Goal: Register for event/course

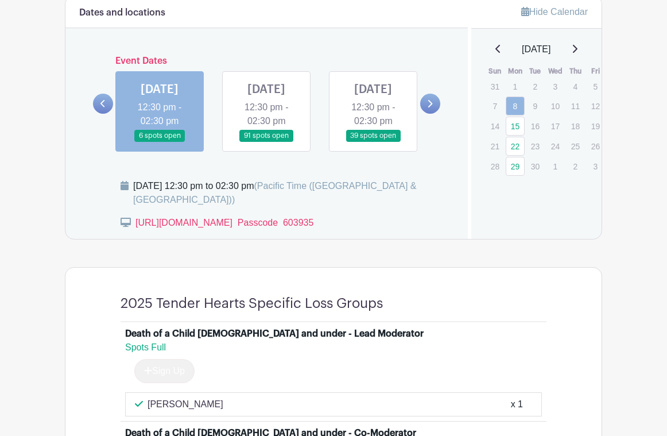
scroll to position [658, 0]
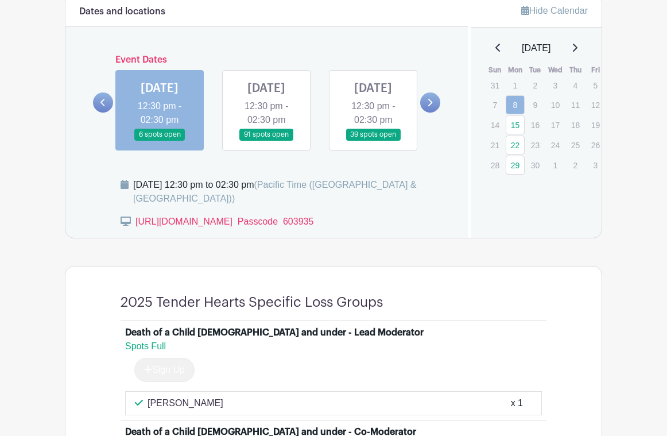
click at [266, 141] on link at bounding box center [266, 141] width 0 height 0
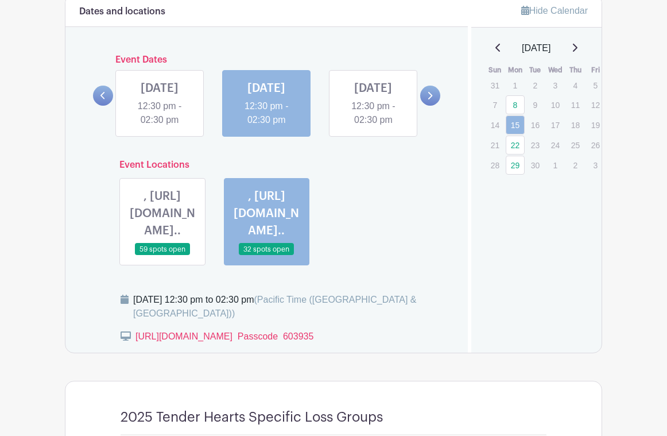
click at [373, 127] on link at bounding box center [373, 127] width 0 height 0
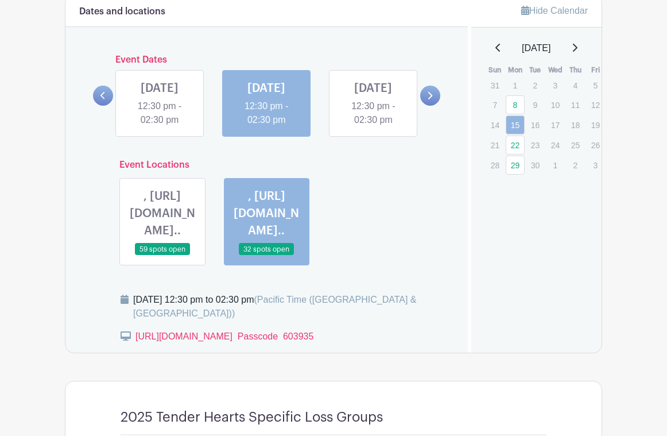
click at [266, 127] on link at bounding box center [266, 127] width 0 height 0
click at [373, 127] on link at bounding box center [373, 127] width 0 height 0
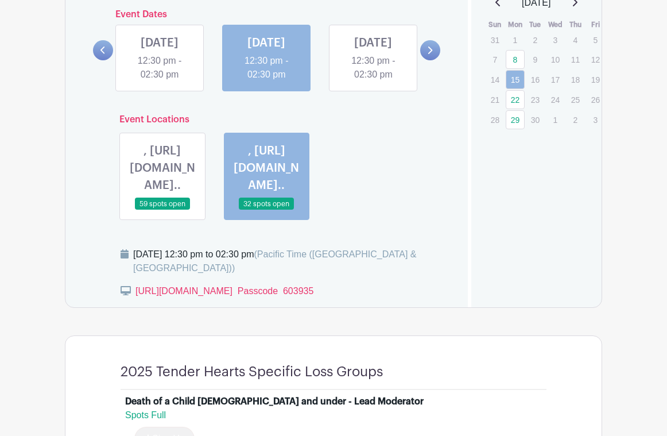
scroll to position [670, 0]
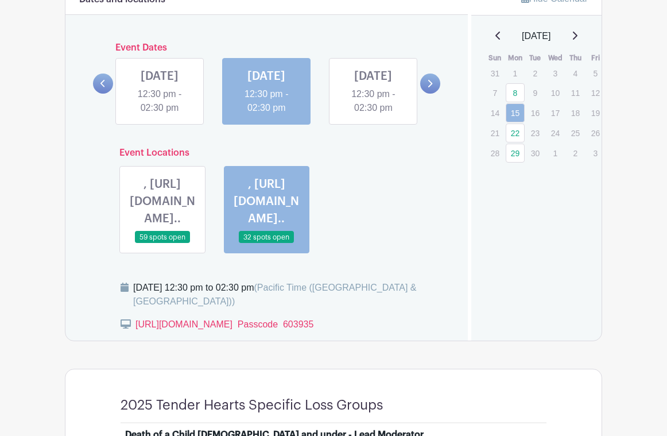
click at [373, 115] on link at bounding box center [373, 115] width 0 height 0
click at [433, 93] on link at bounding box center [430, 83] width 20 height 20
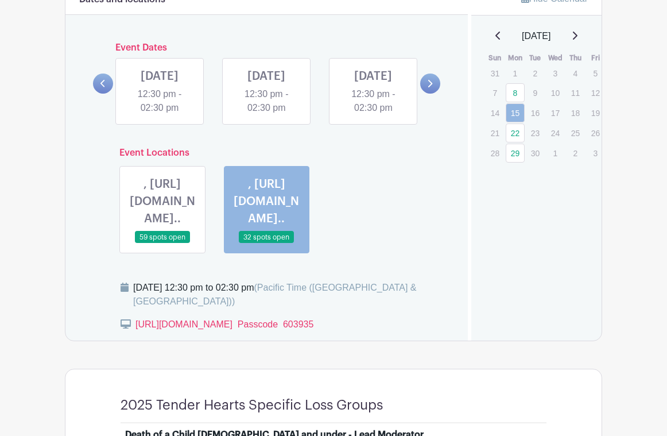
click at [99, 94] on link at bounding box center [103, 83] width 20 height 20
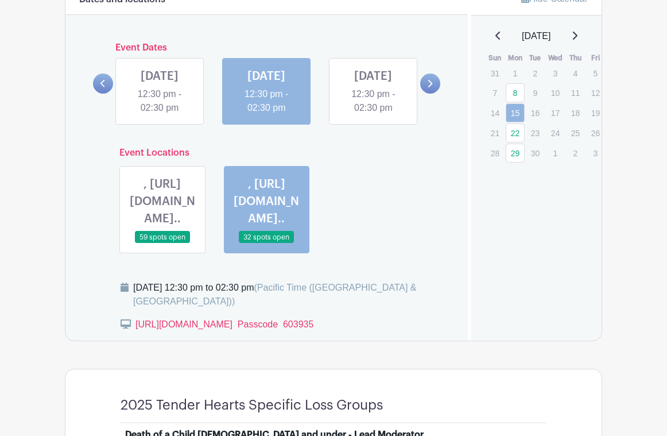
click at [373, 115] on link at bounding box center [373, 115] width 0 height 0
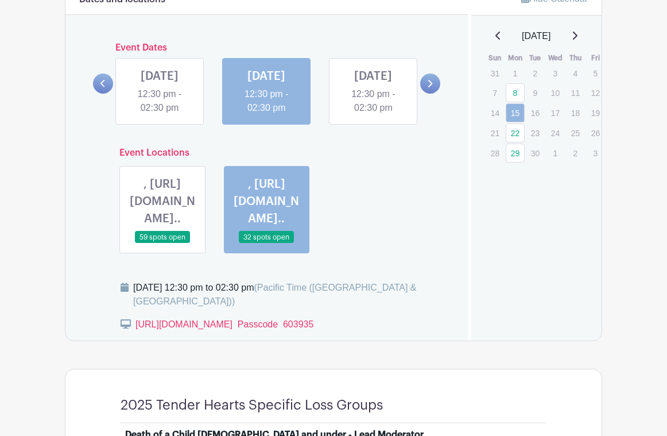
click at [373, 115] on link at bounding box center [373, 115] width 0 height 0
click at [518, 133] on link "22" at bounding box center [515, 132] width 19 height 19
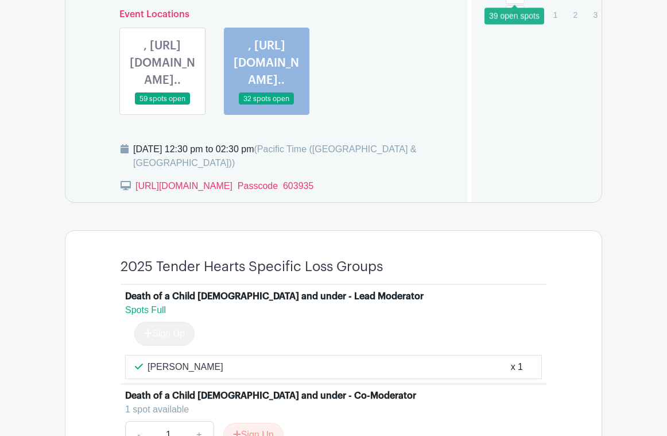
scroll to position [705, 0]
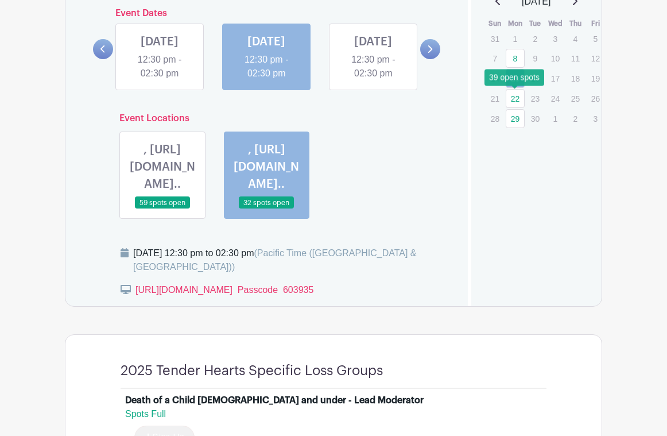
click at [517, 98] on link "22" at bounding box center [515, 98] width 19 height 19
click at [373, 80] on link at bounding box center [373, 80] width 0 height 0
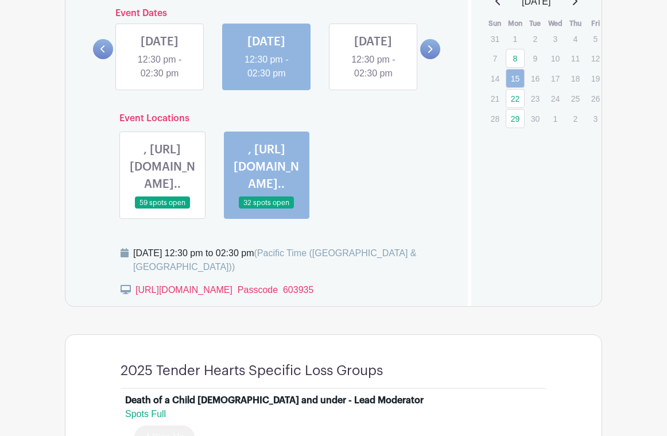
click at [373, 80] on link at bounding box center [373, 80] width 0 height 0
click at [430, 59] on link at bounding box center [430, 49] width 20 height 20
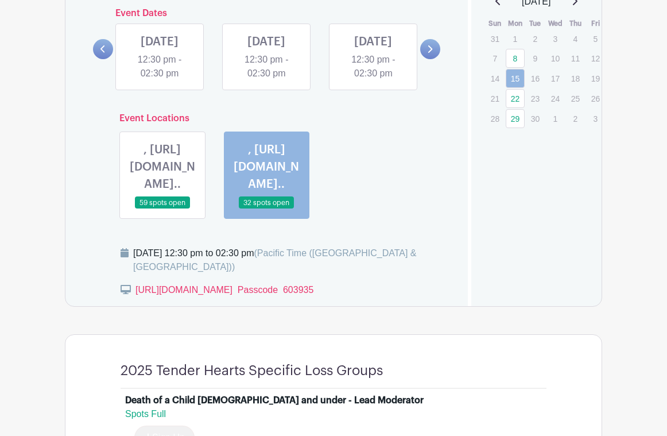
click at [373, 80] on link at bounding box center [373, 80] width 0 height 0
click at [160, 80] on link at bounding box center [160, 80] width 0 height 0
click at [99, 59] on link at bounding box center [103, 49] width 20 height 20
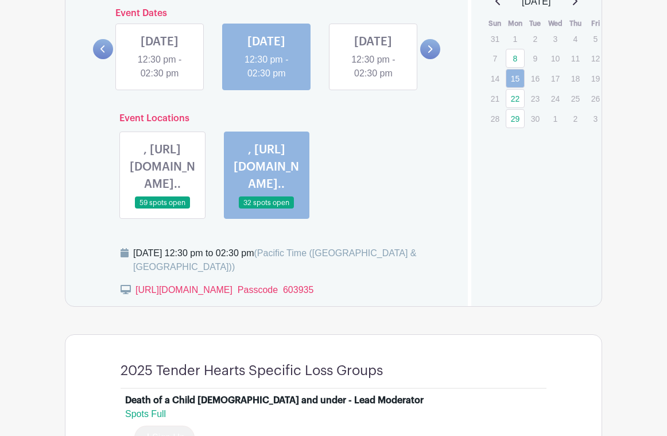
click at [373, 80] on link at bounding box center [373, 80] width 0 height 0
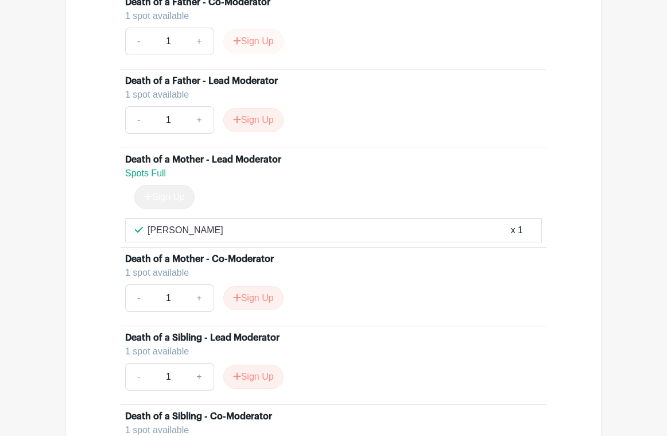
scroll to position [2771, 0]
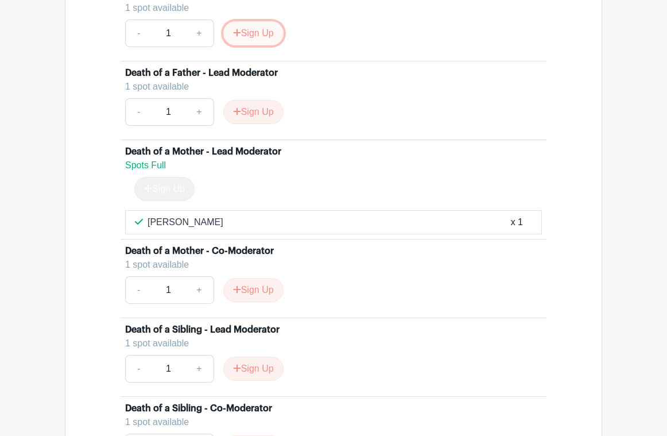
click at [262, 45] on button "Sign Up" at bounding box center [253, 33] width 60 height 24
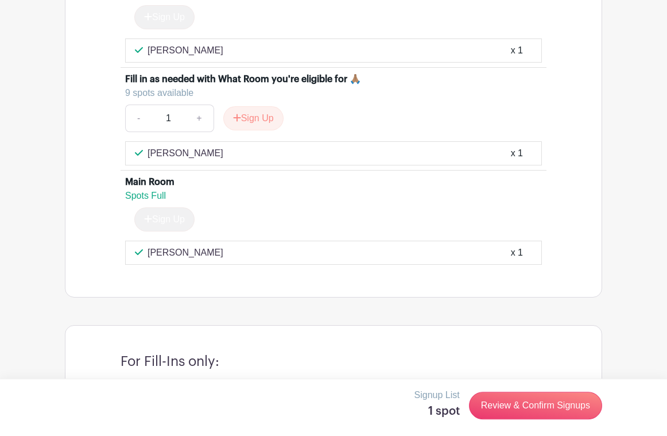
scroll to position [5424, 0]
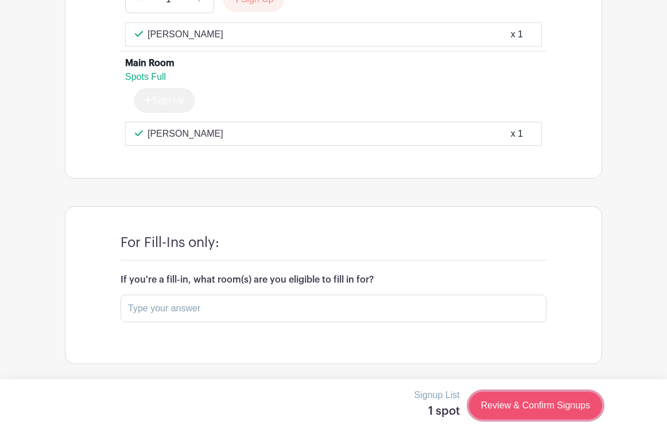
click at [523, 409] on link "Review & Confirm Signups" at bounding box center [535, 405] width 133 height 28
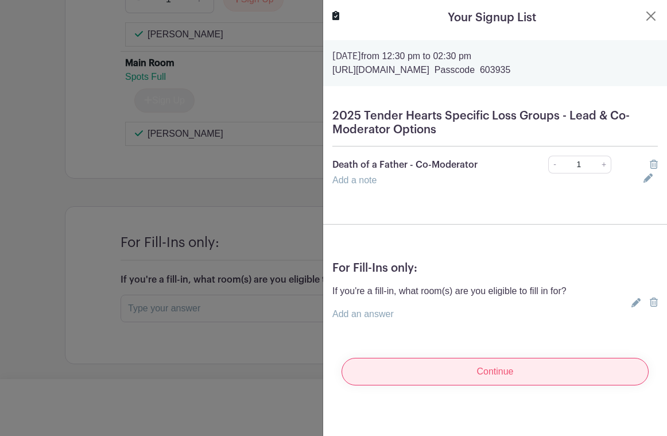
click at [592, 375] on input "Continue" at bounding box center [494, 372] width 307 height 28
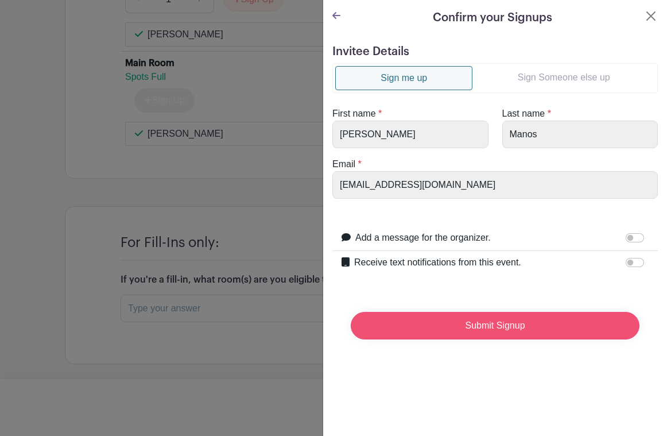
click at [478, 322] on input "Submit Signup" at bounding box center [495, 326] width 289 height 28
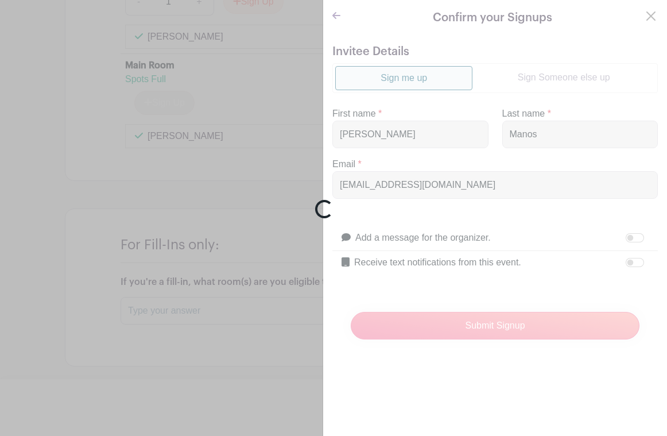
scroll to position [5444, 0]
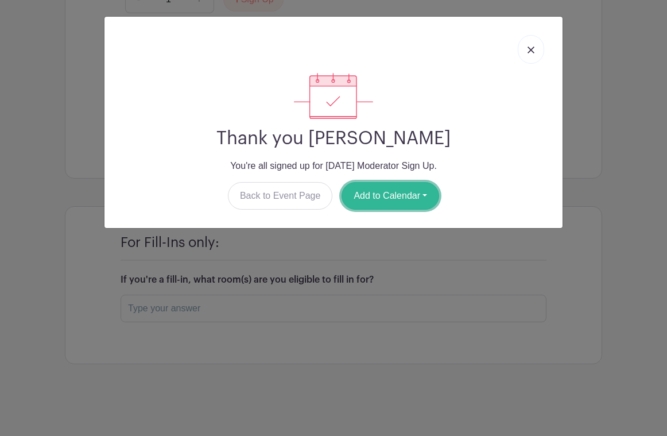
click at [390, 199] on button "Add to Calendar" at bounding box center [390, 196] width 98 height 28
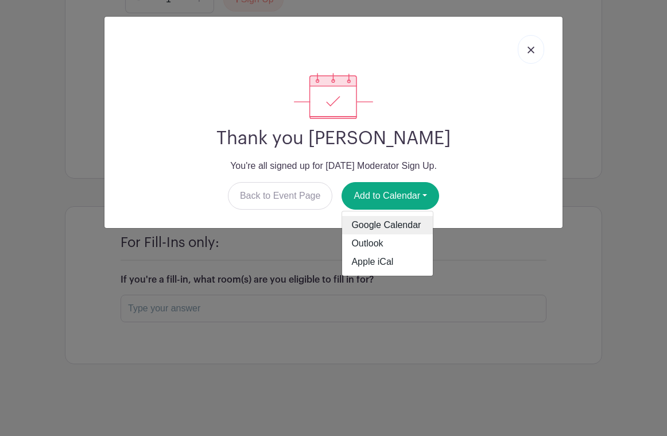
click at [367, 226] on link "Google Calendar" at bounding box center [387, 225] width 91 height 18
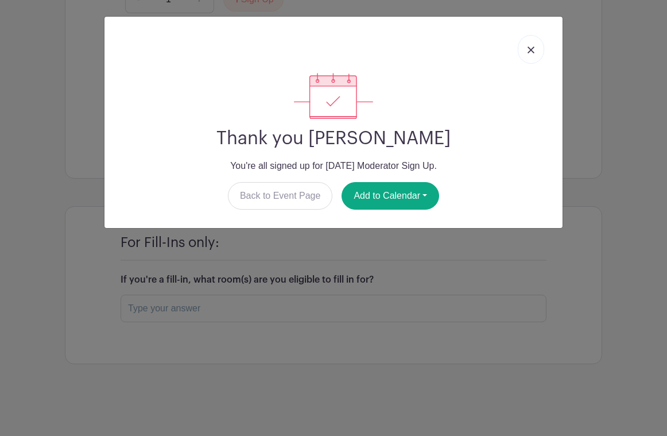
click at [534, 46] on link at bounding box center [531, 49] width 26 height 29
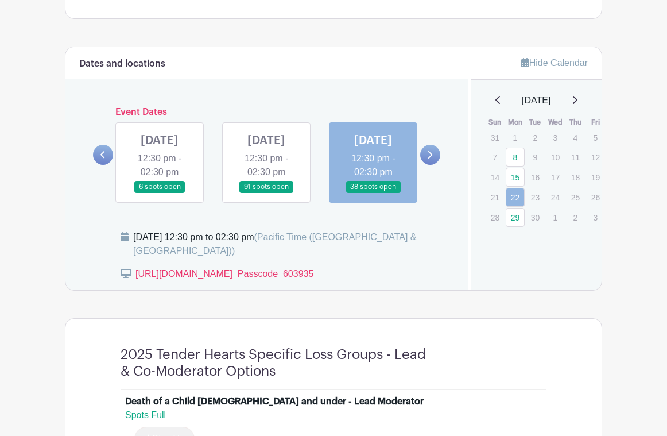
scroll to position [607, 0]
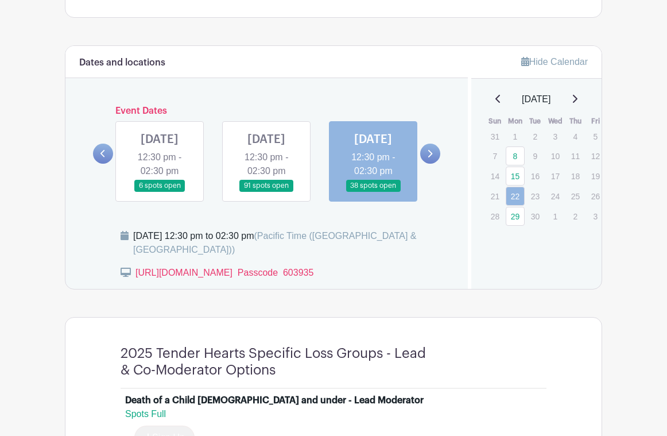
click at [432, 158] on icon at bounding box center [429, 153] width 5 height 9
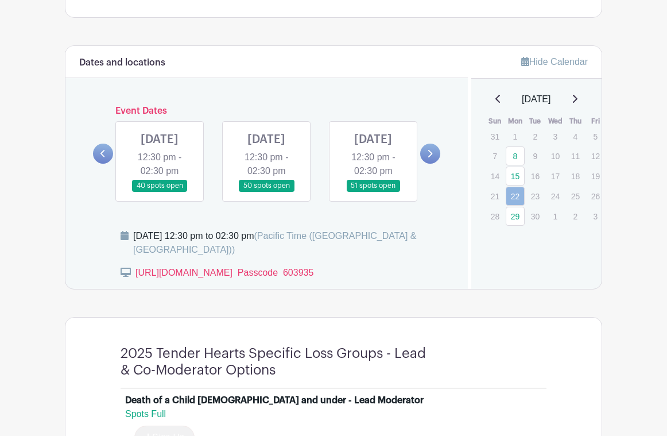
click at [160, 192] on link at bounding box center [160, 192] width 0 height 0
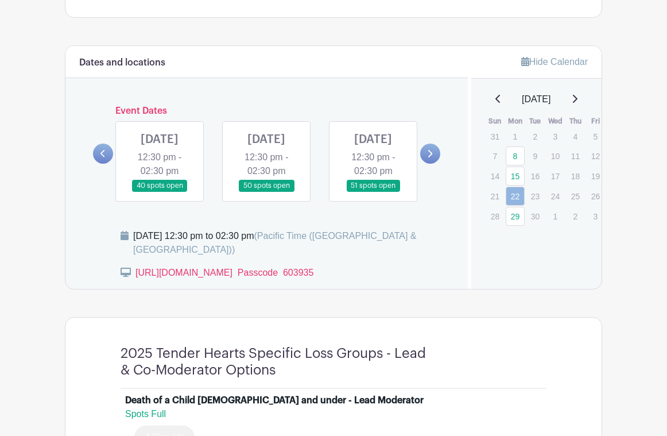
click at [160, 192] on link at bounding box center [160, 192] width 0 height 0
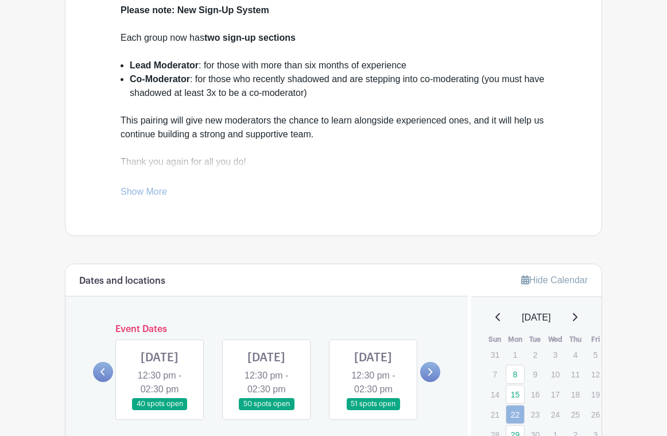
scroll to position [512, 0]
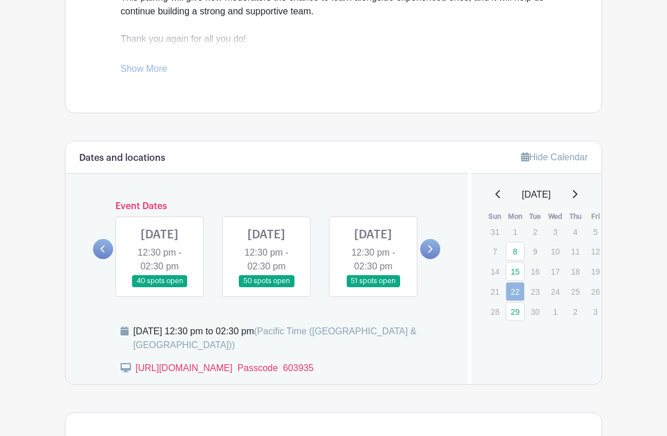
click at [160, 287] on link at bounding box center [160, 287] width 0 height 0
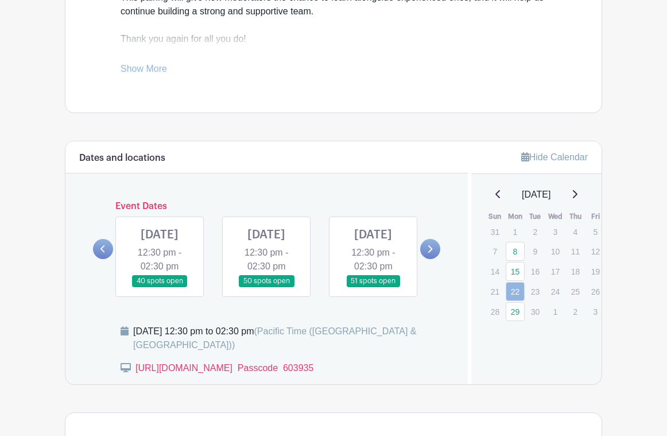
click at [160, 287] on link at bounding box center [160, 287] width 0 height 0
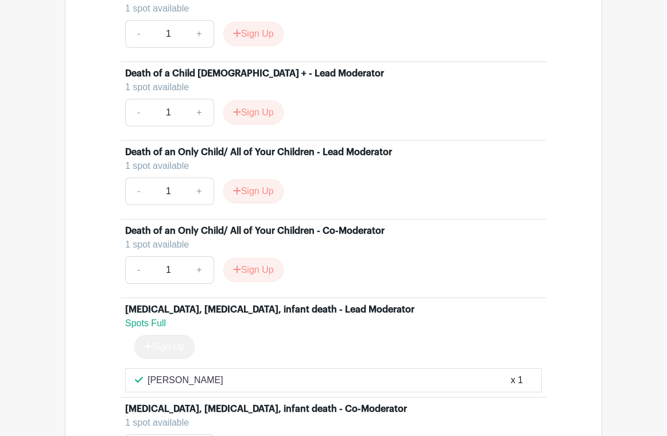
scroll to position [1568, 0]
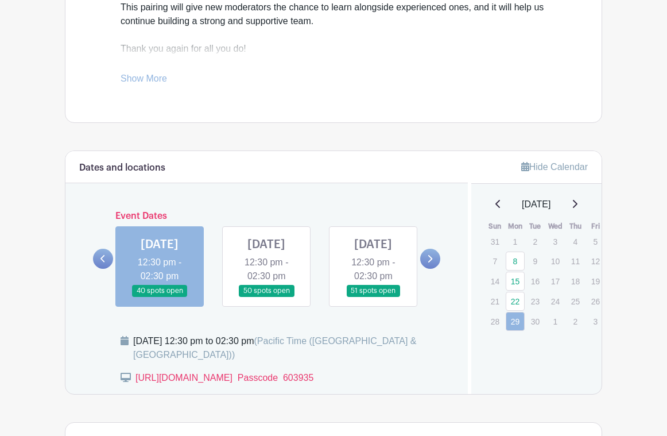
scroll to position [503, 0]
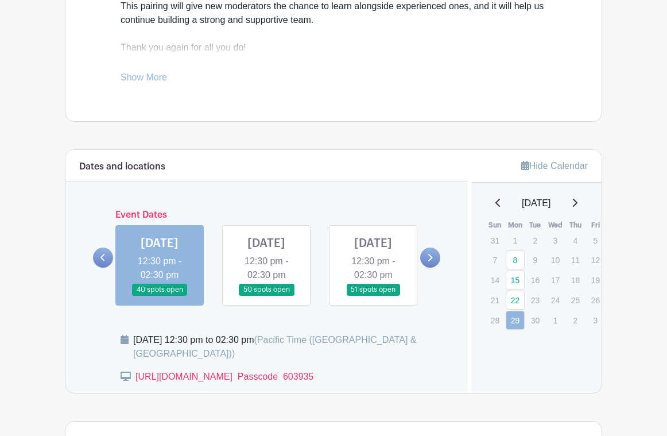
click at [160, 296] on link at bounding box center [160, 296] width 0 height 0
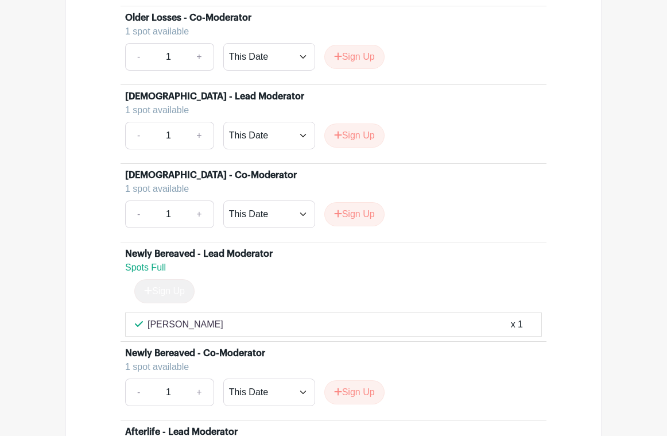
scroll to position [4509, 0]
